Goal: Find specific page/section: Find specific page/section

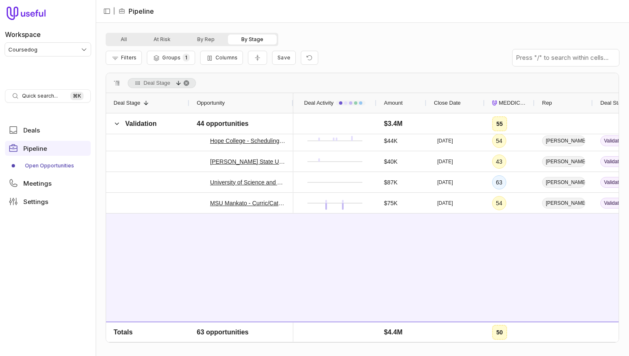
scroll to position [295, 0]
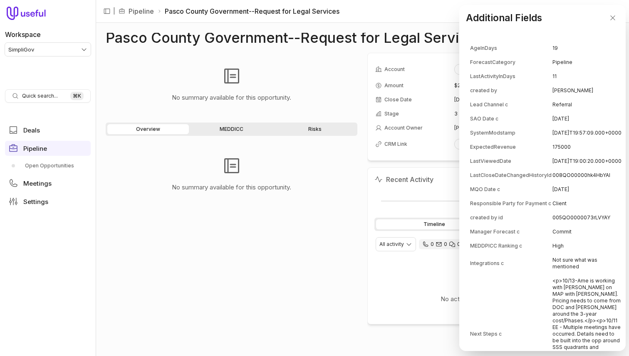
scroll to position [243, 0]
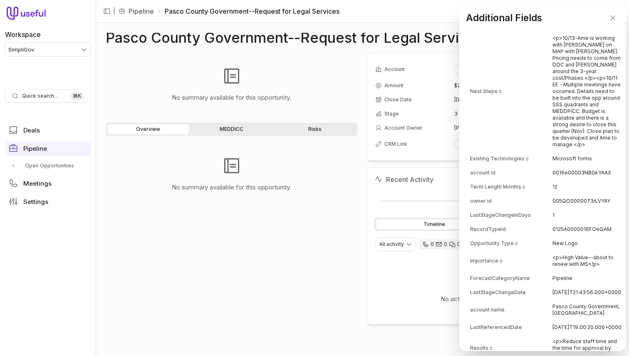
click at [587, 180] on td "0016e00003NBGkYAAX" at bounding box center [586, 172] width 69 height 13
click at [582, 180] on td "0016e00003NBGkYAAX" at bounding box center [586, 172] width 69 height 13
copy td "0016e00003NBGkYAAX"
